Goal: Task Accomplishment & Management: Complete application form

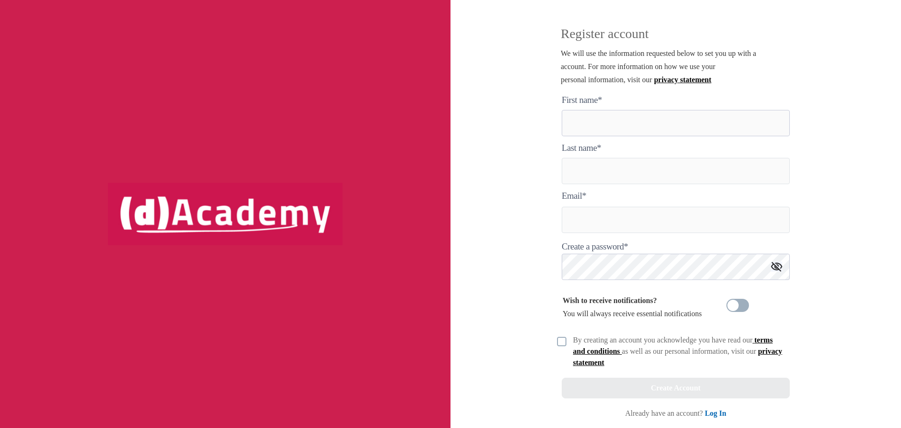
click at [594, 130] on here "text" at bounding box center [676, 123] width 228 height 26
type here "******"
type input "*****"
type input "**********"
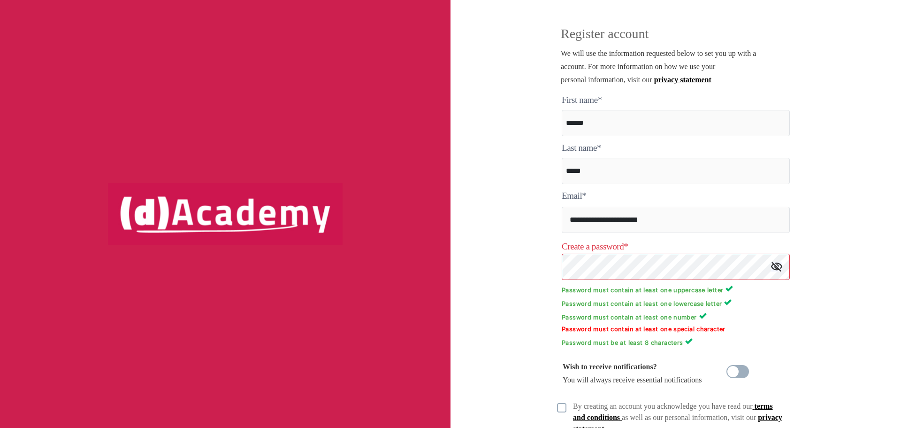
click at [775, 268] on img at bounding box center [776, 266] width 11 height 10
click at [521, 283] on div "**********" at bounding box center [676, 214] width 451 height 428
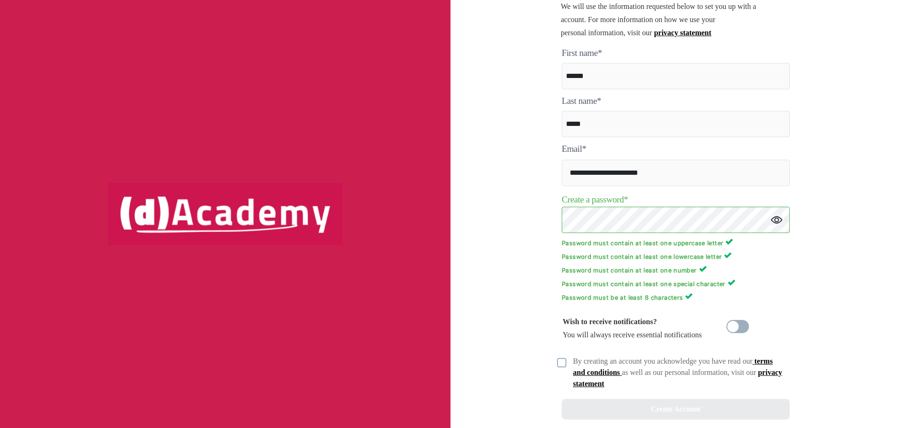
scroll to position [69, 0]
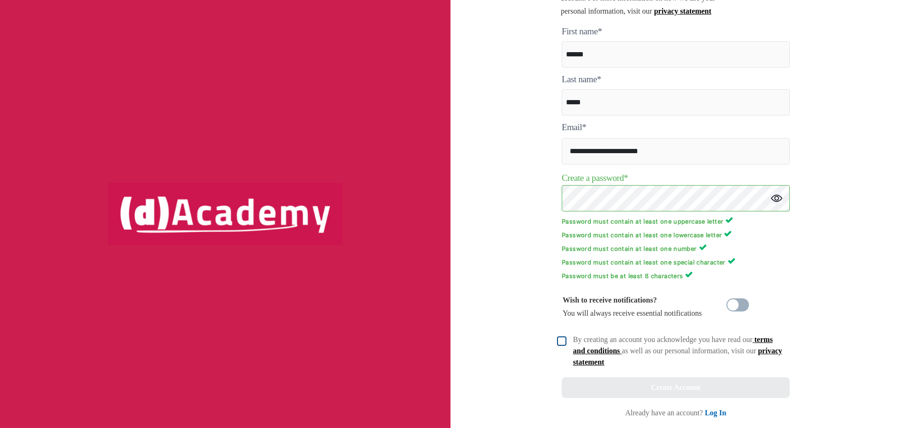
click at [560, 343] on img at bounding box center [561, 340] width 9 height 9
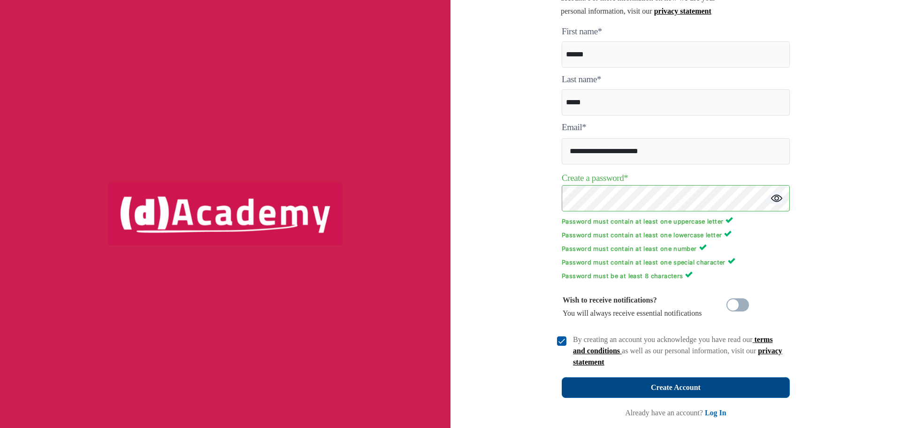
click at [667, 382] on div "Create Account" at bounding box center [676, 387] width 50 height 13
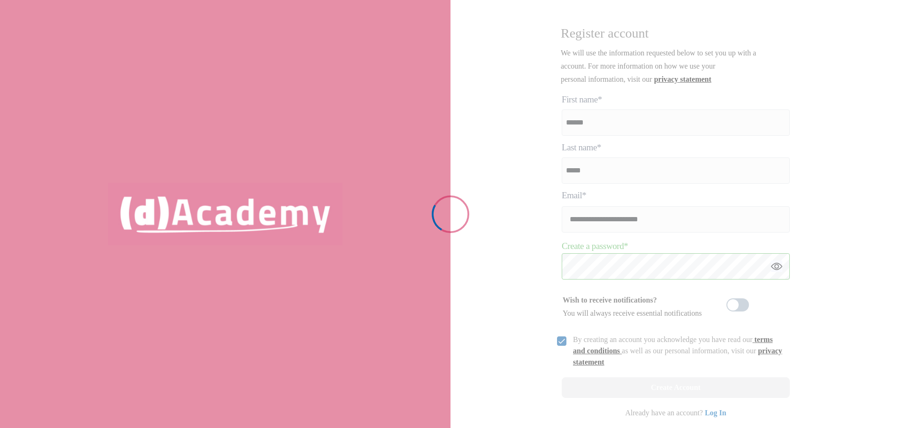
scroll to position [0, 0]
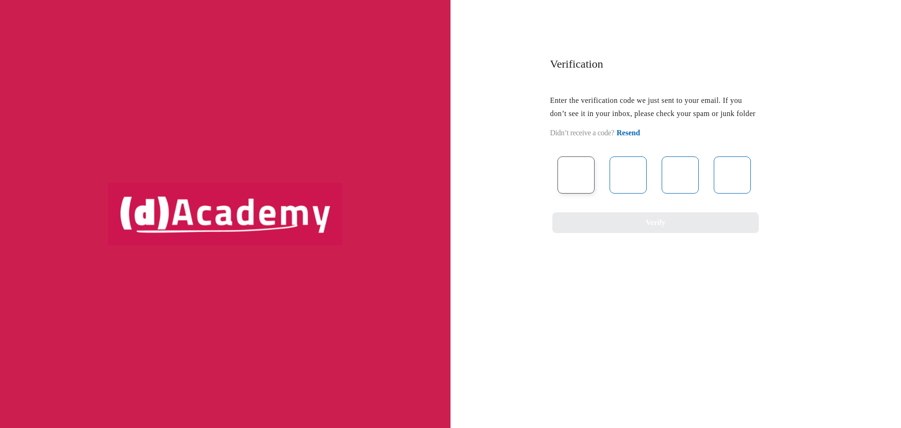
click at [569, 187] on input "text" at bounding box center [576, 174] width 37 height 37
paste input "*"
type input "*"
click at [637, 185] on input "text" at bounding box center [628, 174] width 37 height 37
type input "*"
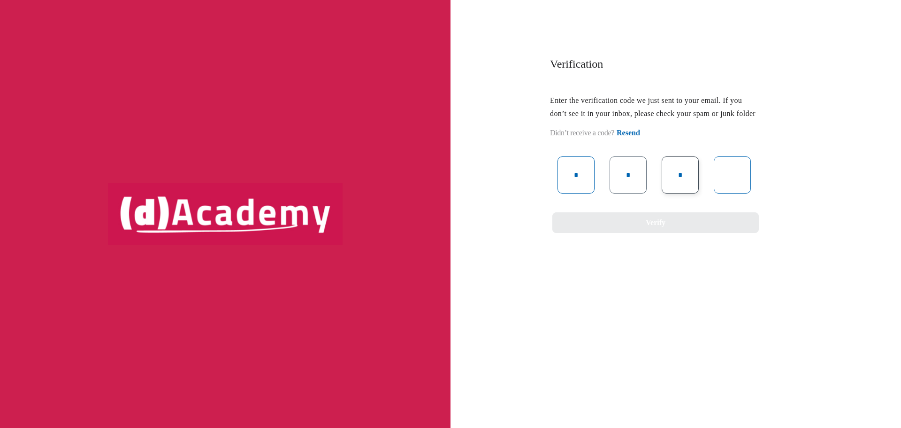
type input "*"
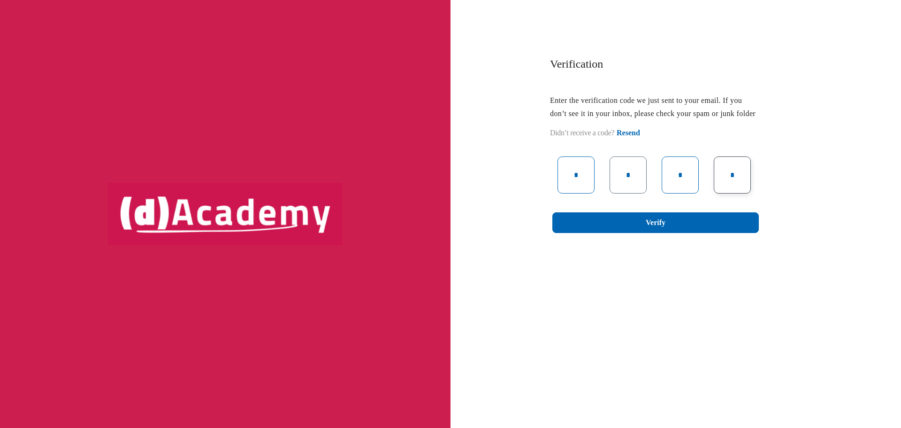
type input "*"
click at [647, 229] on div "Verify" at bounding box center [656, 222] width 20 height 13
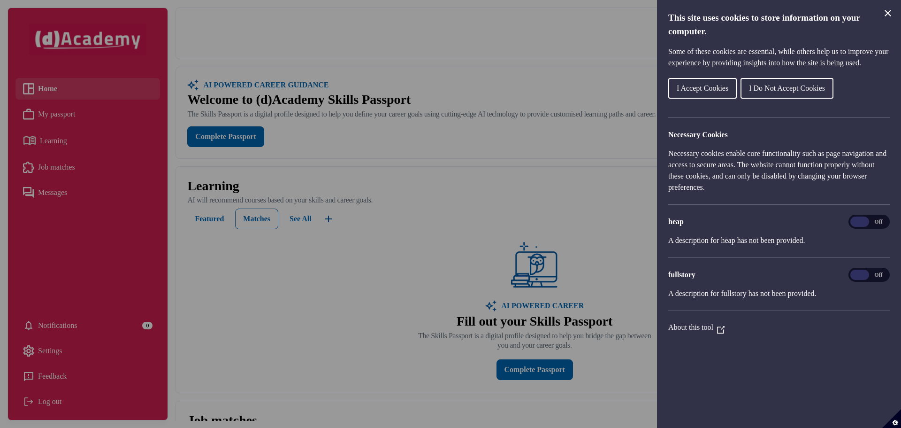
click at [690, 92] on span "I Accept Cookies" at bounding box center [703, 88] width 52 height 8
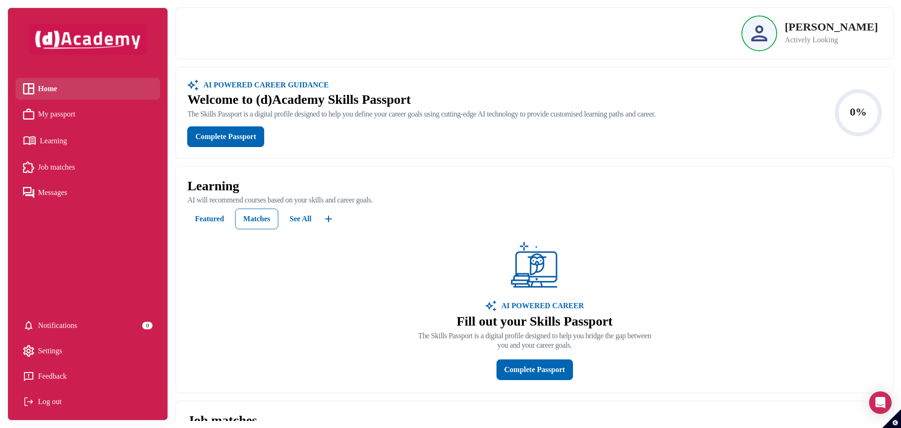
click at [45, 112] on span "My passport" at bounding box center [57, 114] width 38 height 14
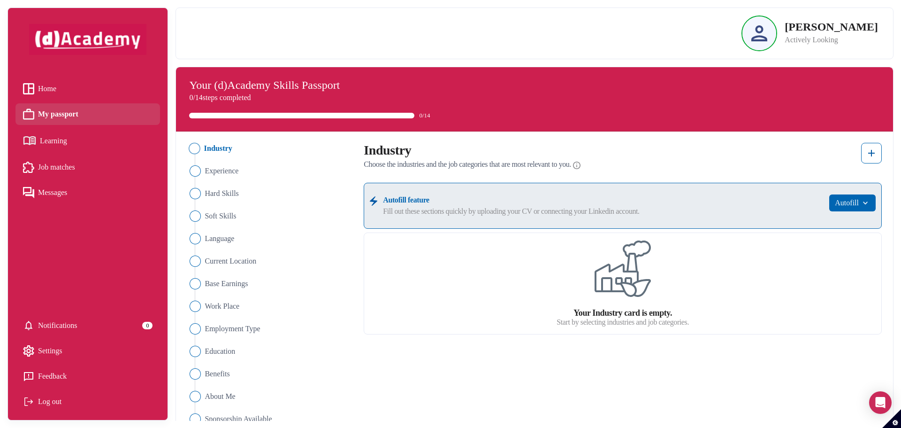
click at [59, 143] on span "Learning" at bounding box center [53, 141] width 27 height 14
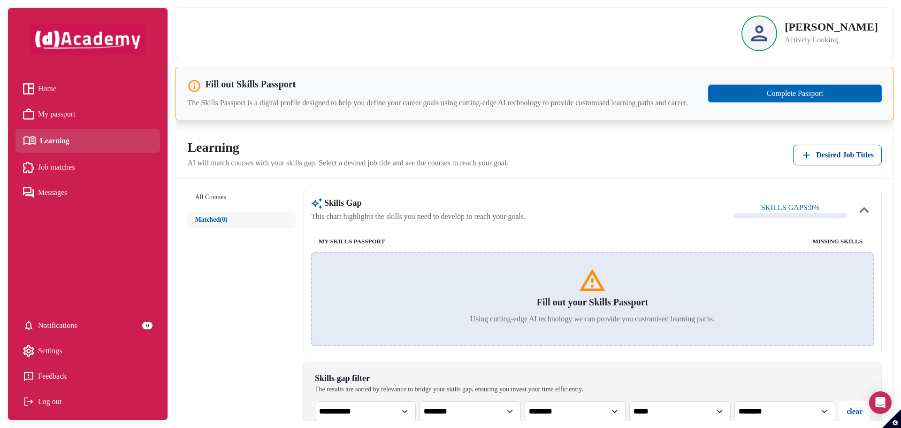
click at [60, 165] on span "Job matches" at bounding box center [56, 167] width 37 height 14
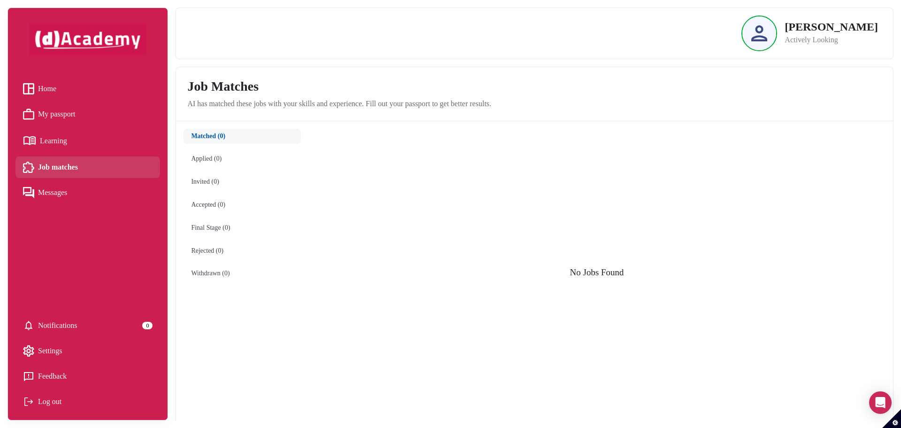
click at [50, 88] on span "Home" at bounding box center [47, 89] width 18 height 14
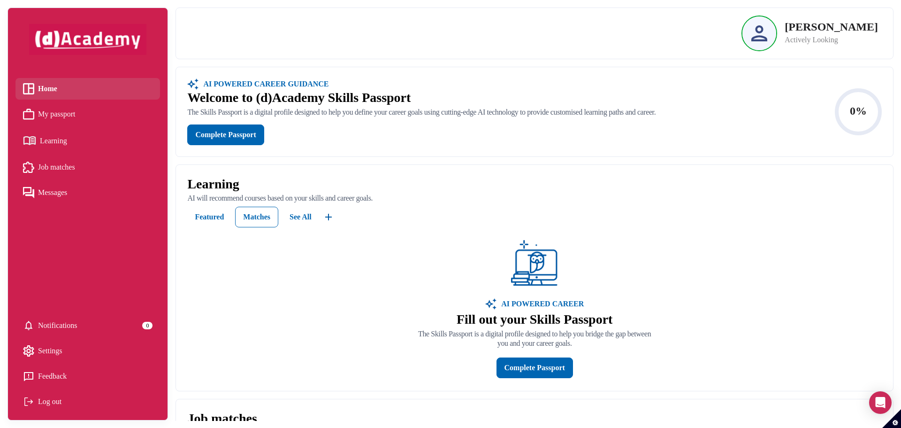
drag, startPoint x: 308, startPoint y: 0, endPoint x: 552, endPoint y: 45, distance: 248.6
click at [552, 45] on div "Edmond Ekobe Actively Looking" at bounding box center [534, 33] width 687 height 36
